Goal: Information Seeking & Learning: Learn about a topic

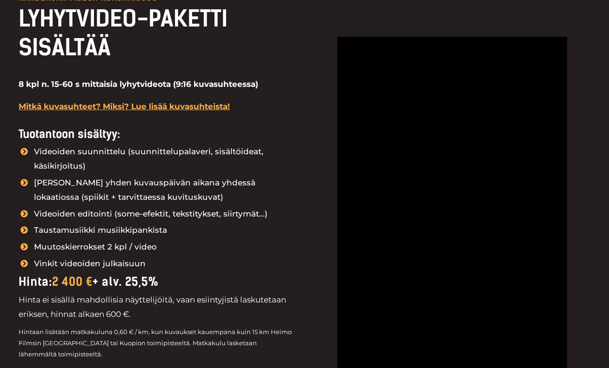
scroll to position [1098, 0]
click at [578, 1] on div "kahdeksan videon kokonaisuus LYHYTVIDEO-PAKETTI SISÄLTÄÄ 8 kpl n. 15-60 s mitta…" at bounding box center [305, 251] width 572 height 608
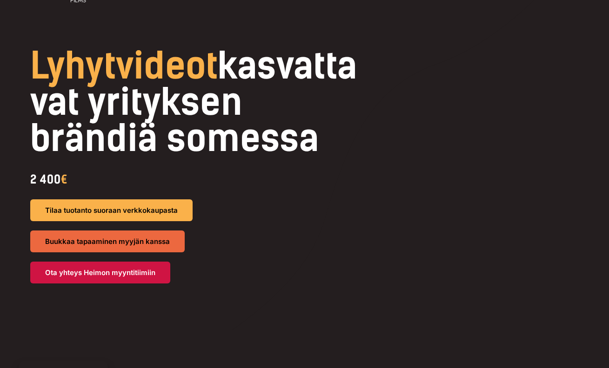
scroll to position [59, 0]
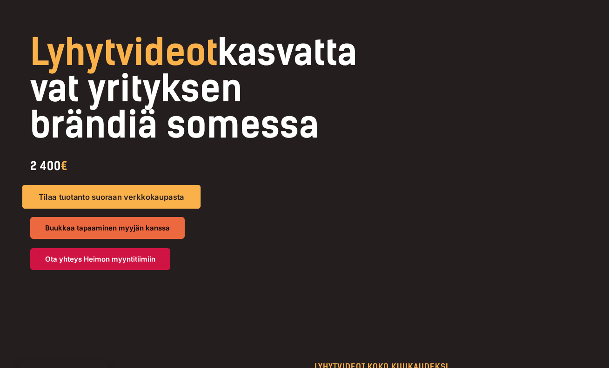
click at [164, 201] on span "Tilaa tuotanto suoraan verkkokaupasta" at bounding box center [111, 197] width 146 height 8
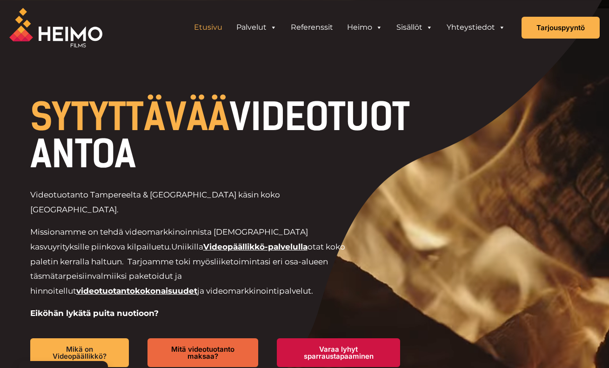
click at [173, 209] on div "Videotuotanto Tampereelta & Kuopiosta käsin koko Suomeen. Missionamme on tehdä …" at bounding box center [224, 263] width 389 height 151
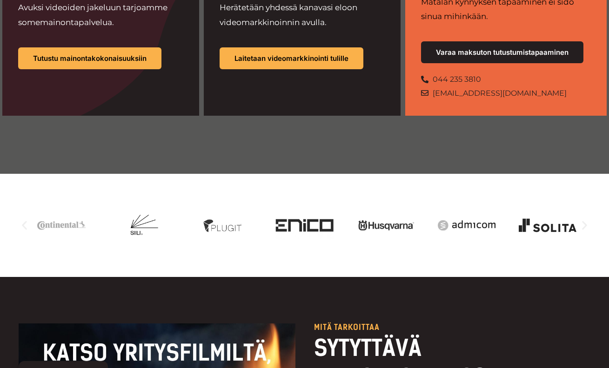
scroll to position [845, 0]
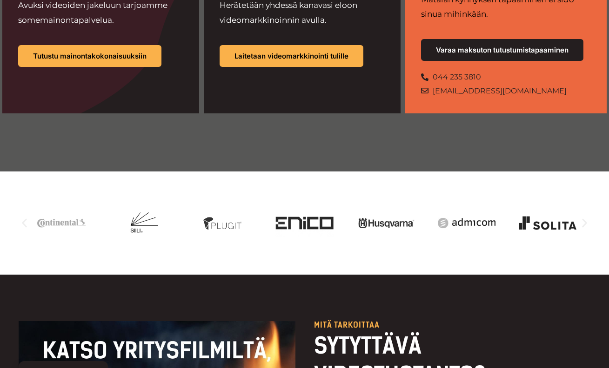
click at [585, 219] on icon "Seuraava dia" at bounding box center [584, 223] width 5 height 9
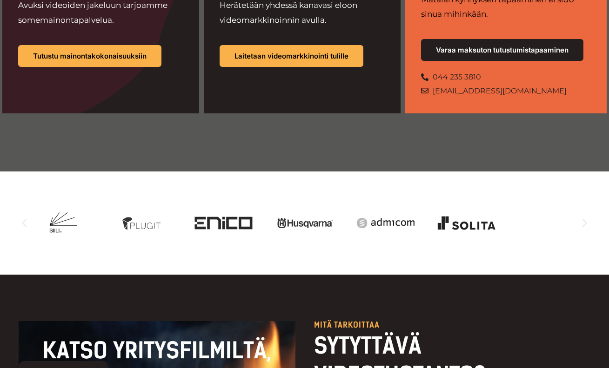
click at [585, 219] on icon "Seuraava dia" at bounding box center [584, 223] width 5 height 9
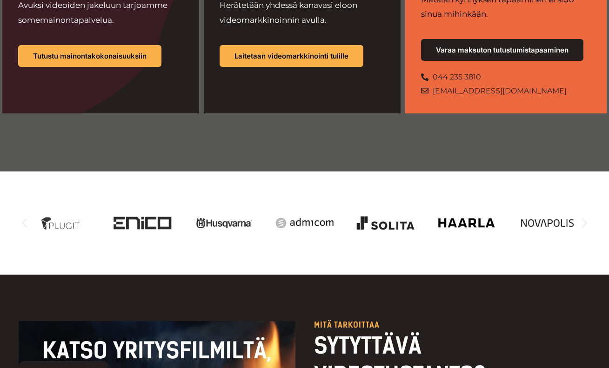
click at [585, 218] on icon "Seuraava dia" at bounding box center [585, 224] width 12 height 12
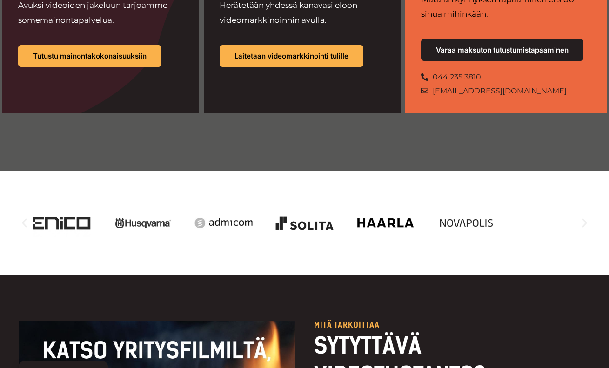
click at [585, 218] on icon "Seuraava dia" at bounding box center [585, 224] width 12 height 12
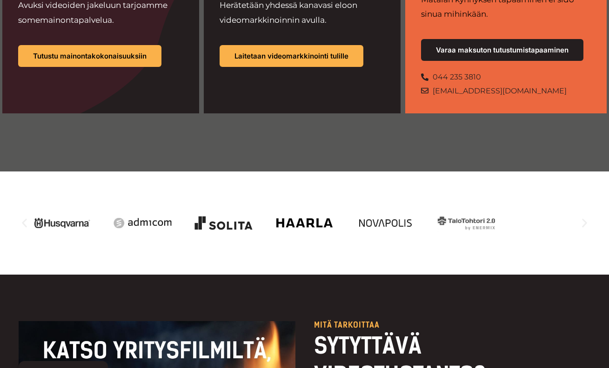
click at [585, 218] on icon "Seuraava dia" at bounding box center [585, 224] width 12 height 12
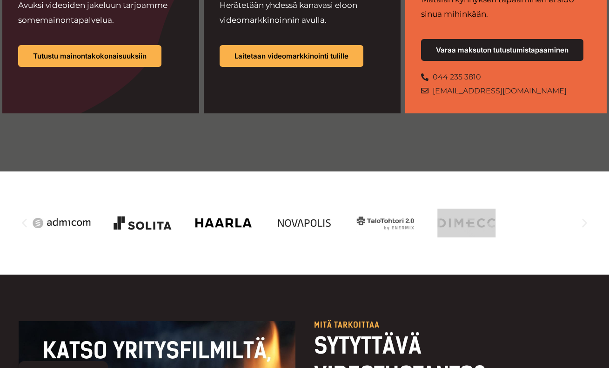
click at [585, 218] on icon "Seuraava dia" at bounding box center [585, 224] width 12 height 12
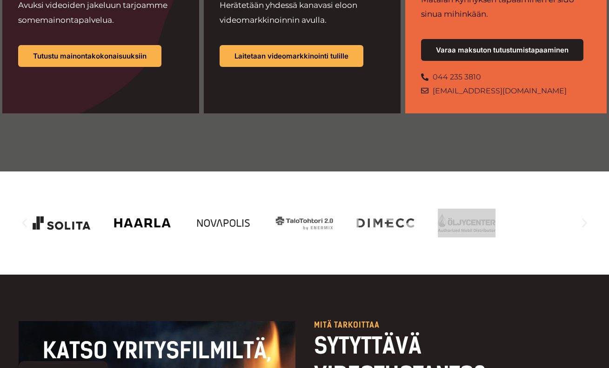
click at [585, 218] on icon "Seuraava dia" at bounding box center [585, 224] width 12 height 12
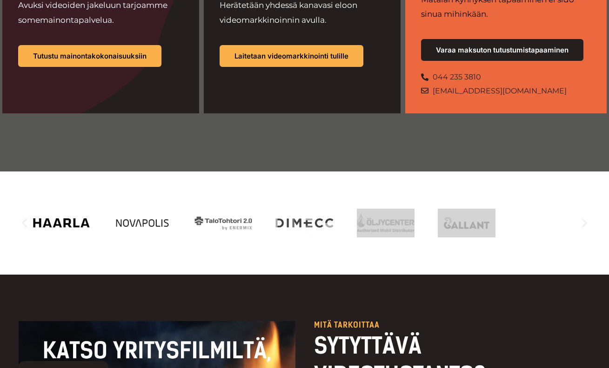
click at [585, 219] on icon "Seuraava dia" at bounding box center [584, 223] width 5 height 9
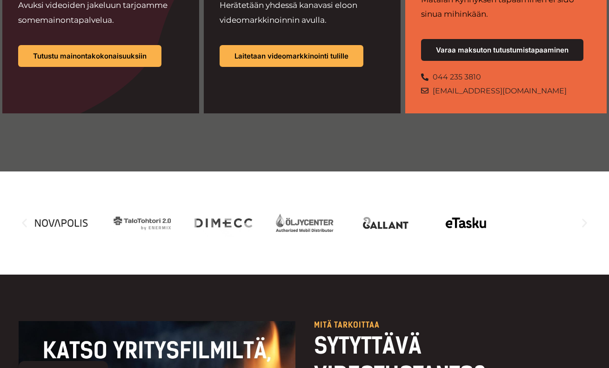
click at [585, 219] on icon "Seuraava dia" at bounding box center [584, 223] width 5 height 9
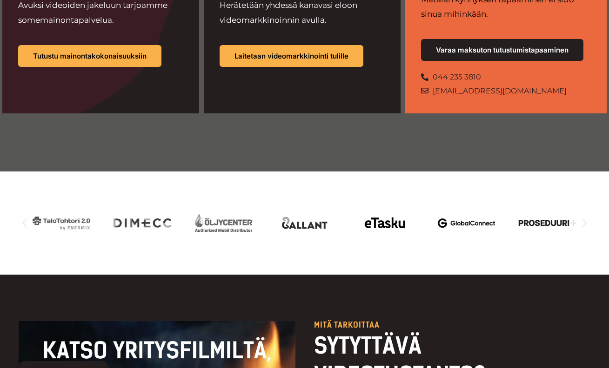
click at [585, 219] on icon "Seuraava dia" at bounding box center [584, 223] width 5 height 9
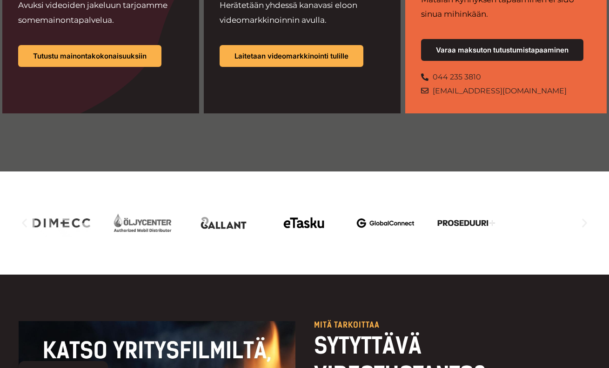
click at [585, 219] on icon "Seuraava dia" at bounding box center [584, 223] width 5 height 9
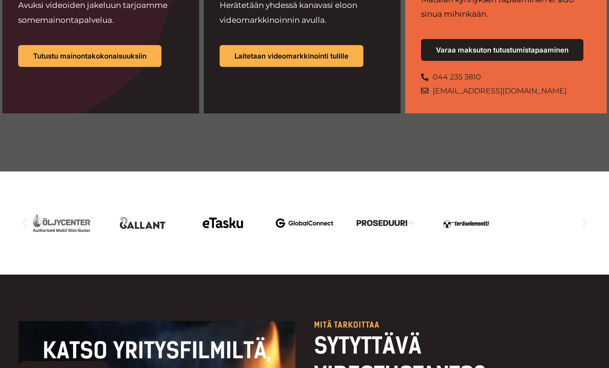
click at [585, 219] on icon "Seuraava dia" at bounding box center [584, 223] width 5 height 9
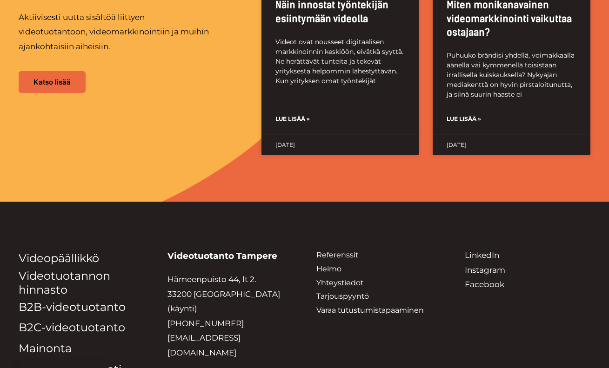
scroll to position [2337, 0]
